Goal: Task Accomplishment & Management: Manage account settings

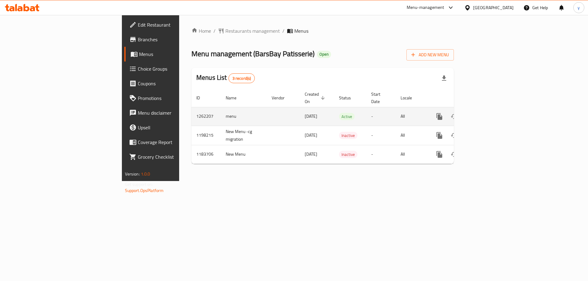
click at [486, 114] on icon "enhanced table" at bounding box center [484, 117] width 6 height 6
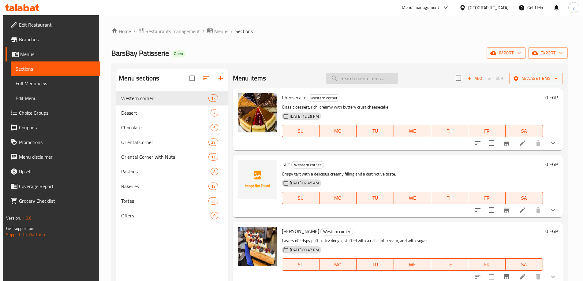
click at [363, 79] on input "search" at bounding box center [362, 78] width 72 height 11
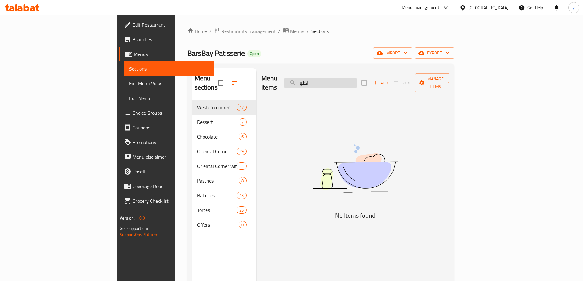
click at [345, 78] on input "اكلير" at bounding box center [320, 83] width 72 height 11
paste input "search"
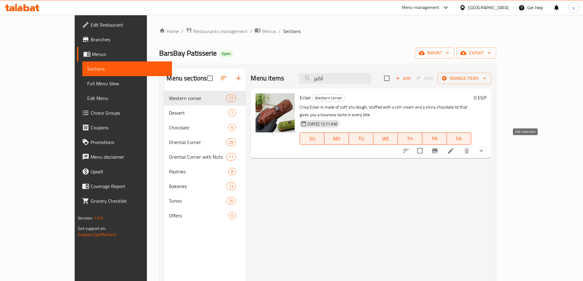
type input "أكلير"
click at [455, 147] on icon at bounding box center [450, 150] width 7 height 7
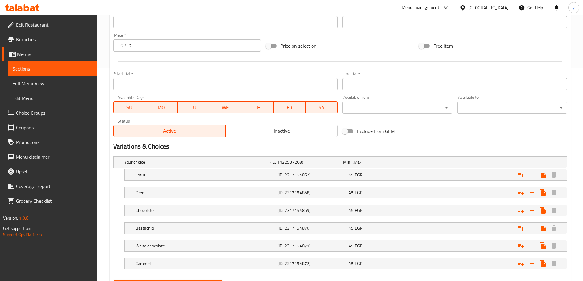
scroll to position [184, 0]
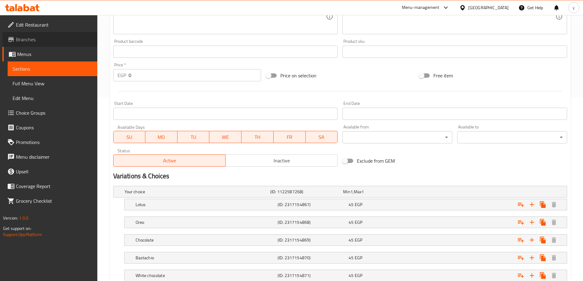
click at [35, 43] on span "Branches" at bounding box center [54, 39] width 77 height 7
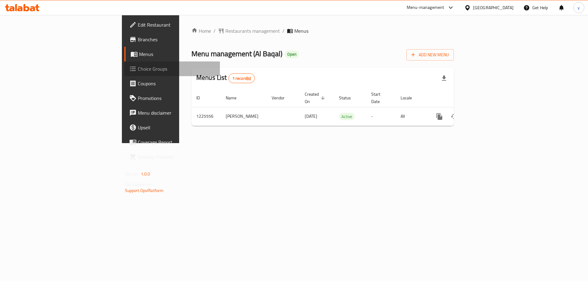
click at [138, 73] on span "Choice Groups" at bounding box center [176, 68] width 77 height 7
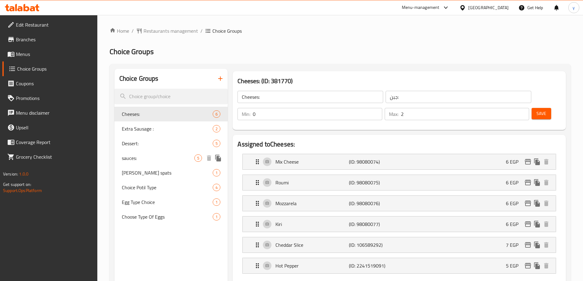
click at [130, 160] on span "sauces:" at bounding box center [158, 158] width 73 height 7
type input "sauces:"
type input "صوصات:"
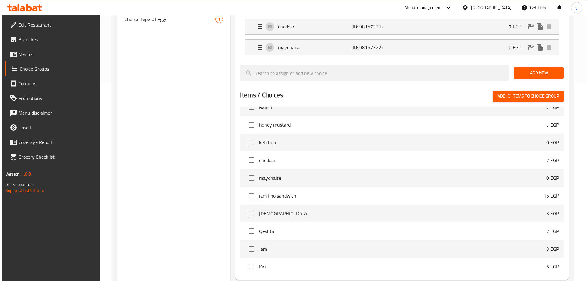
scroll to position [242, 0]
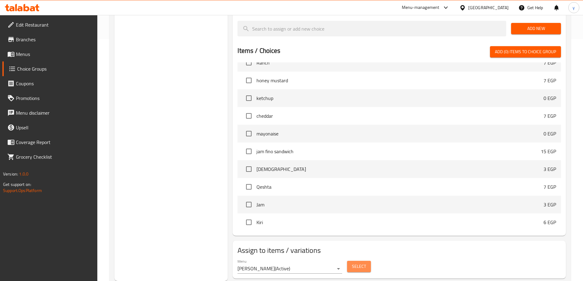
click at [356, 263] on span "Select" at bounding box center [359, 267] width 14 height 8
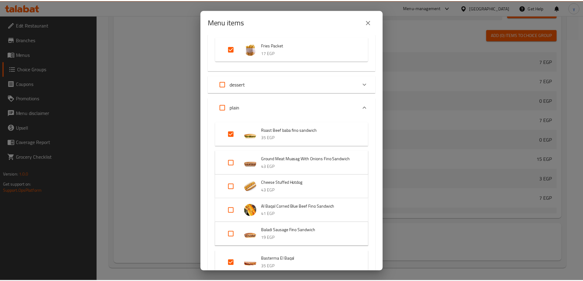
scroll to position [0, 0]
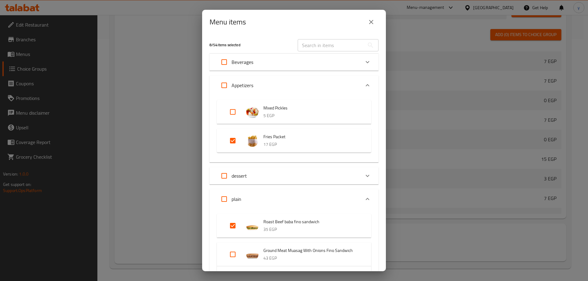
click at [374, 23] on icon "close" at bounding box center [370, 21] width 7 height 7
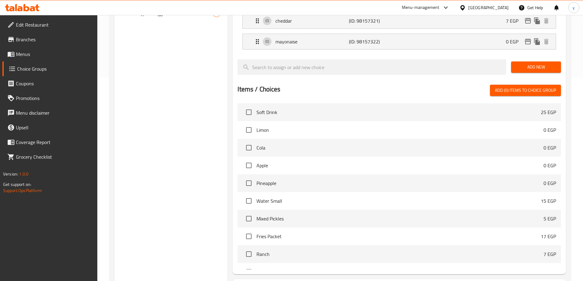
scroll to position [181, 0]
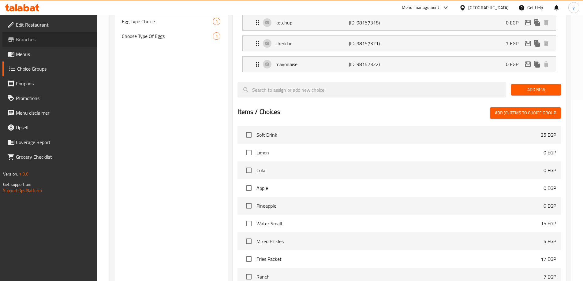
click at [49, 37] on span "Branches" at bounding box center [54, 39] width 77 height 7
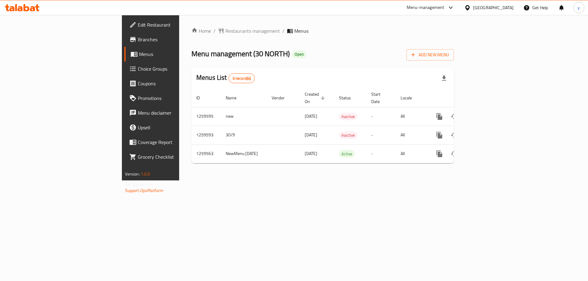
click at [124, 59] on link "Menus" at bounding box center [172, 54] width 96 height 15
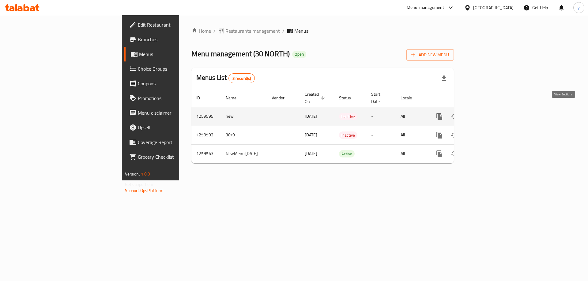
click at [487, 113] on icon "enhanced table" at bounding box center [483, 116] width 7 height 7
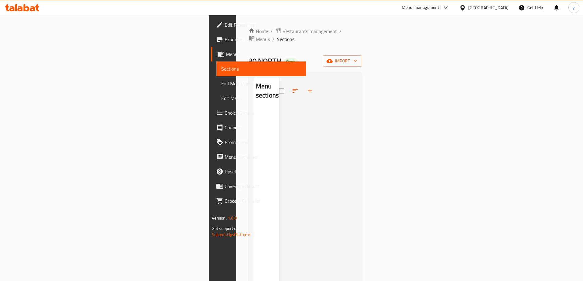
click at [226, 51] on span "Menus" at bounding box center [263, 54] width 75 height 7
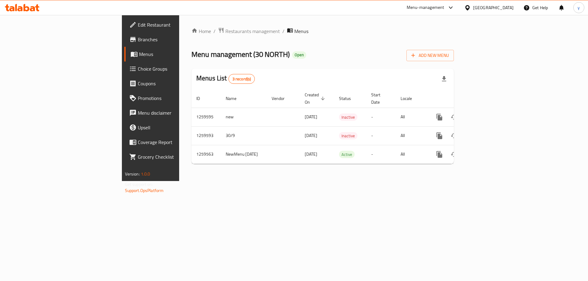
click at [138, 67] on span "Choice Groups" at bounding box center [176, 68] width 77 height 7
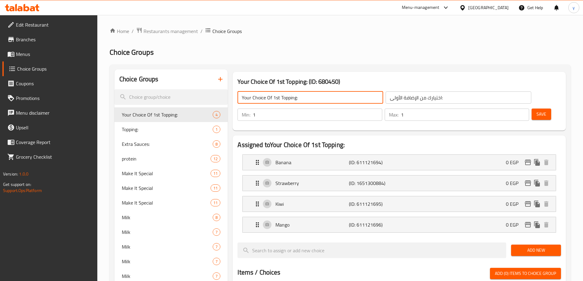
click at [302, 93] on input "Your Choice Of 1st Topping:" at bounding box center [311, 98] width 146 height 12
click at [393, 98] on input "اختيارك من الإضافة الأولى:" at bounding box center [459, 98] width 146 height 12
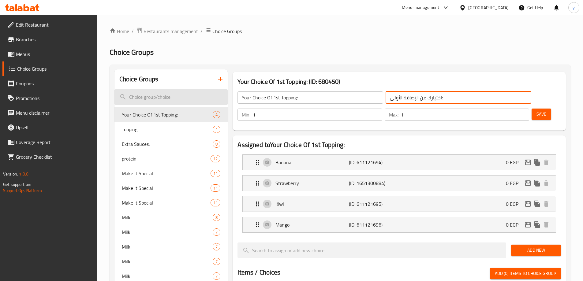
click at [164, 96] on input "search" at bounding box center [172, 97] width 114 height 16
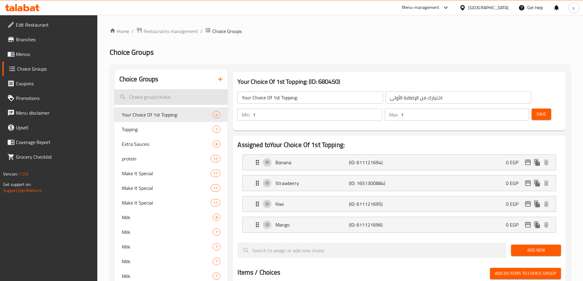
paste input "Your choice"
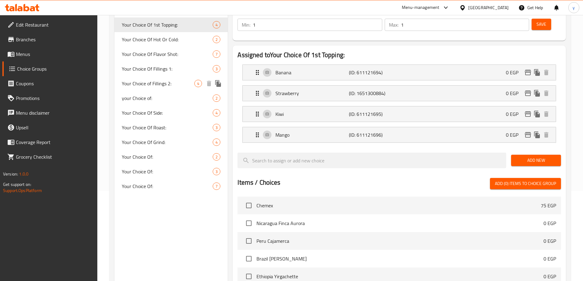
scroll to position [92, 0]
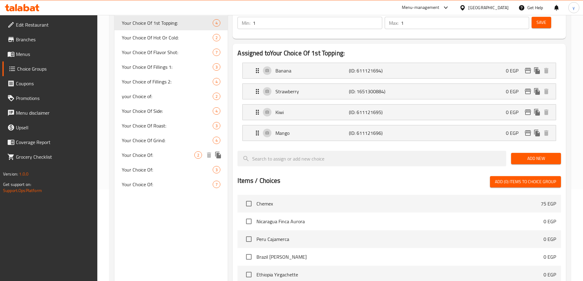
type input "Your choice"
click at [190, 155] on span "Your Choice Of:" at bounding box center [158, 155] width 73 height 7
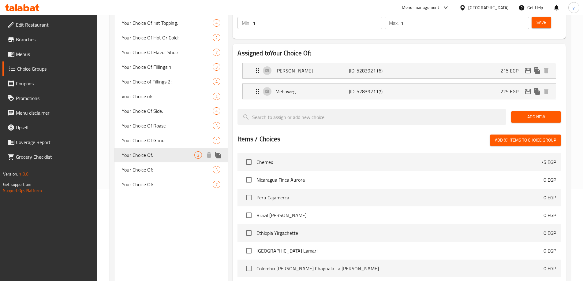
type input "Your Choice Of:"
type input "إختيارك من:"
click at [161, 165] on div "Your Choice Of: 3" at bounding box center [172, 170] width 114 height 15
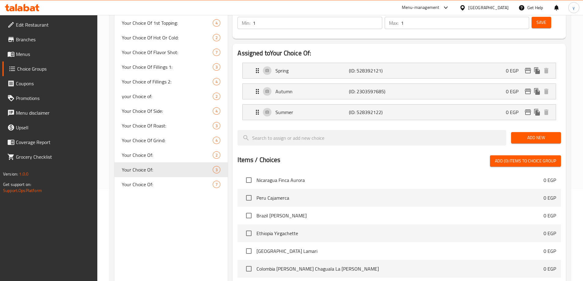
scroll to position [31, 0]
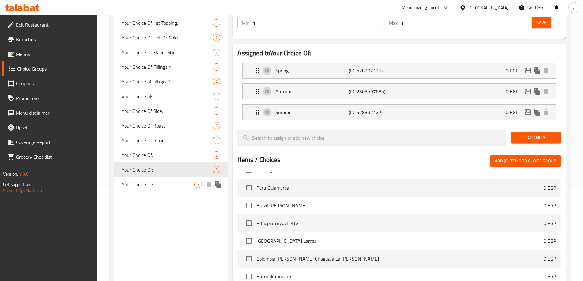
click at [195, 183] on span "7" at bounding box center [198, 185] width 7 height 6
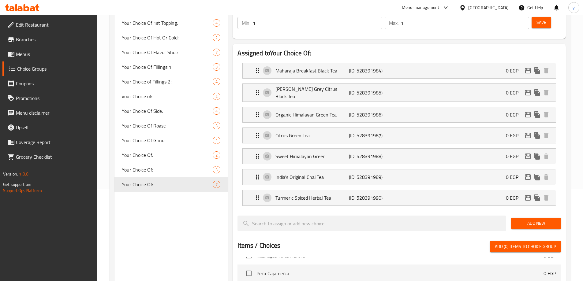
scroll to position [61, 0]
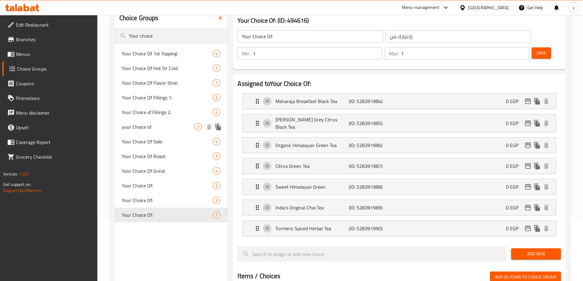
click at [153, 130] on span "your Choice of:" at bounding box center [158, 126] width 73 height 7
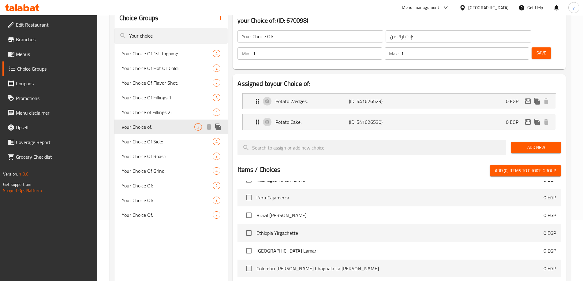
type input "your Choice of:"
type input "اختيارك من :"
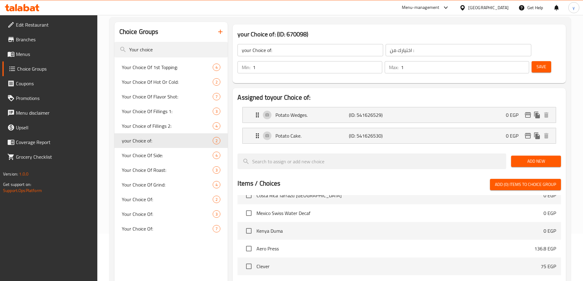
scroll to position [0, 0]
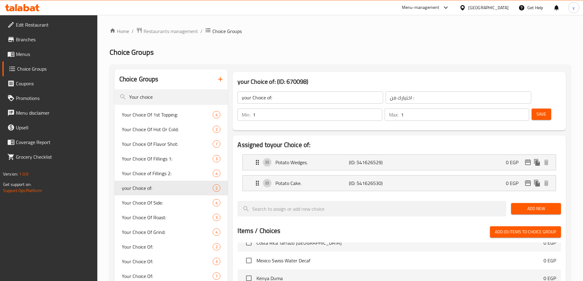
click at [57, 38] on span "Branches" at bounding box center [54, 39] width 77 height 7
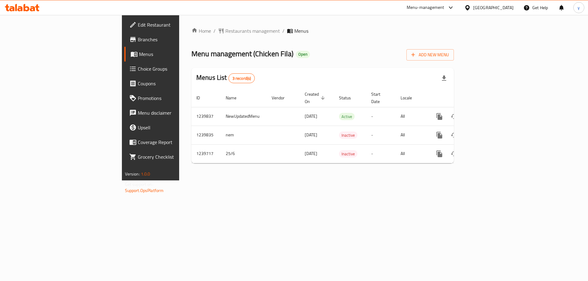
click at [138, 68] on span "Choice Groups" at bounding box center [176, 68] width 77 height 7
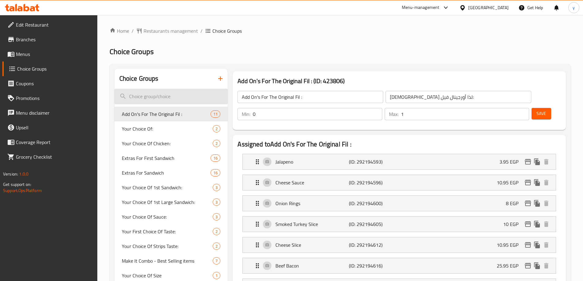
click at [160, 93] on input "search" at bounding box center [172, 97] width 114 height 16
paste input "Changes of Extras::"
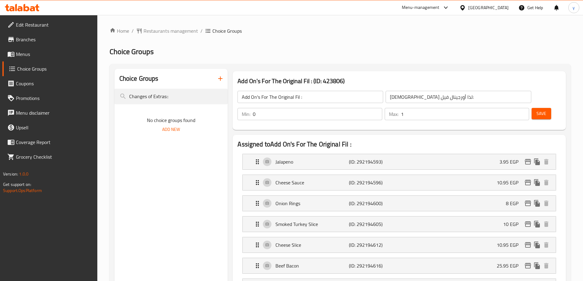
drag, startPoint x: 154, startPoint y: 96, endPoint x: 122, endPoint y: 107, distance: 33.8
click at [150, 98] on input "Extras::" at bounding box center [172, 97] width 114 height 16
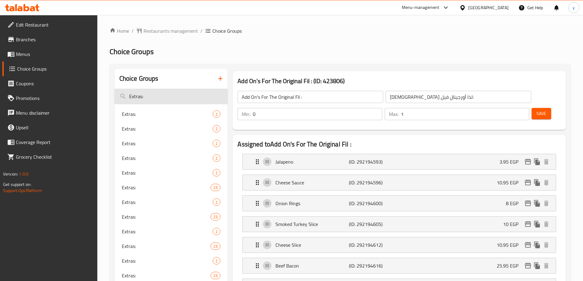
click at [187, 93] on input "Extras:" at bounding box center [172, 97] width 114 height 16
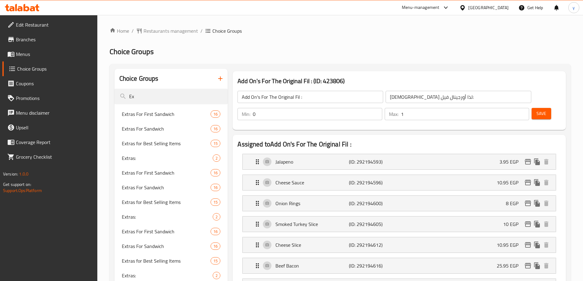
type input "E"
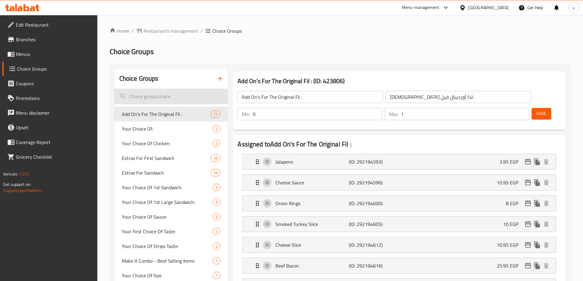
click at [164, 96] on input "search" at bounding box center [172, 97] width 114 height 16
paste input "Extras For First Sandwich"
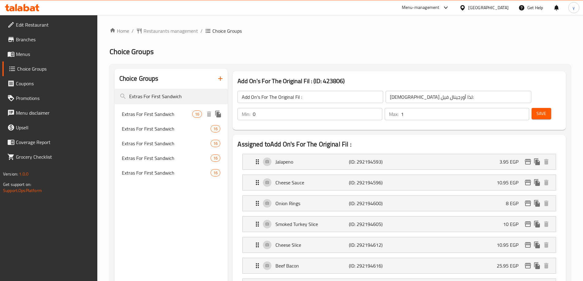
type input "Extras For First Sandwich"
click at [169, 116] on span "Extras For First Sandwich" at bounding box center [157, 114] width 71 height 7
type input "Extras For First Sandwich"
type input "[DEMOGRAPHIC_DATA] للساندوتش الأول"
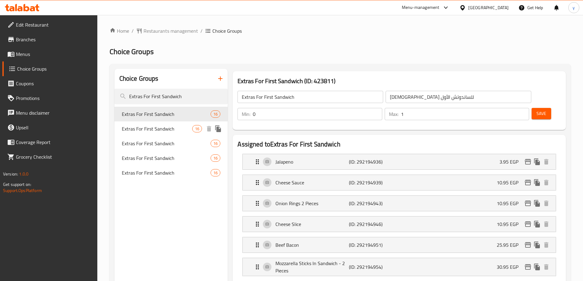
click at [168, 130] on span "Extras For First Sandwich" at bounding box center [157, 128] width 71 height 7
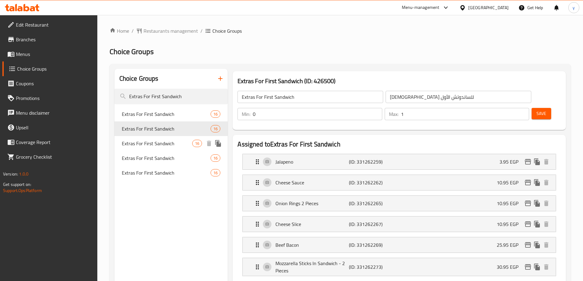
type input "0"
click at [168, 147] on span "Extras For First Sandwich" at bounding box center [157, 143] width 71 height 7
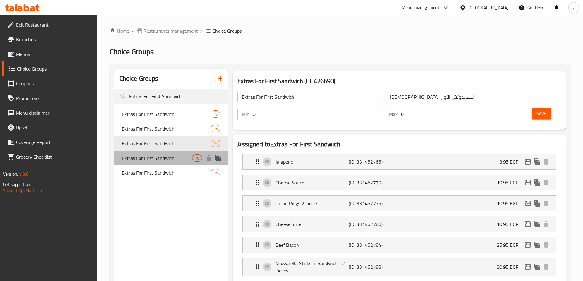
click at [168, 156] on span "Extras For First Sandwich" at bounding box center [157, 158] width 71 height 7
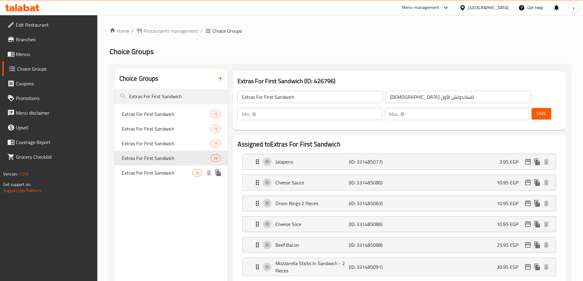
click at [168, 173] on span "Extras For First Sandwich" at bounding box center [157, 172] width 71 height 7
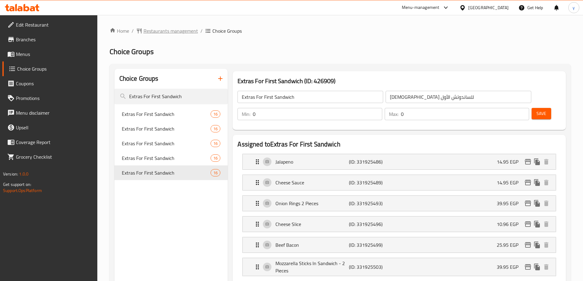
click at [174, 29] on span "Restaurants management" at bounding box center [171, 30] width 55 height 7
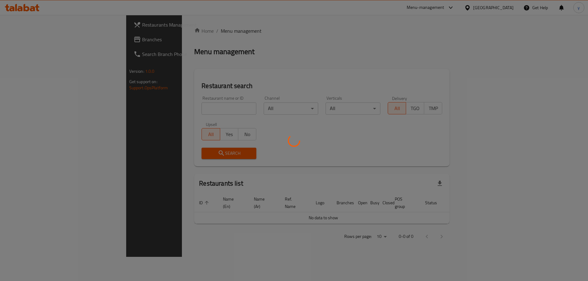
click at [31, 40] on div at bounding box center [294, 140] width 588 height 281
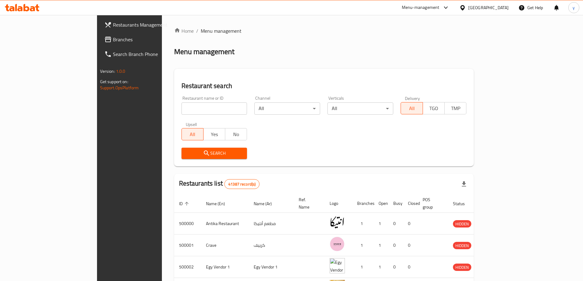
click at [113, 40] on span "Branches" at bounding box center [151, 39] width 77 height 7
